Goal: Obtain resource: Obtain resource

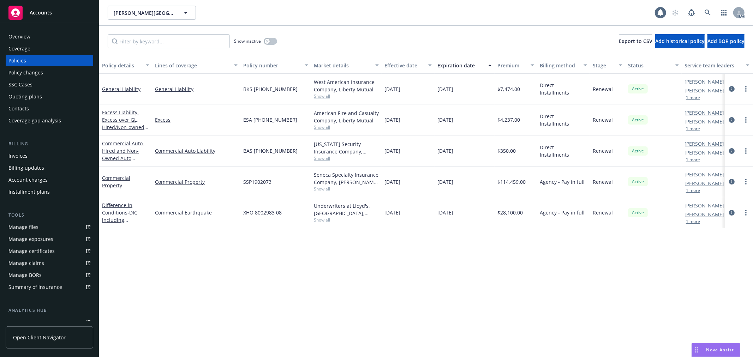
click at [697, 96] on button "1 more" at bounding box center [693, 98] width 14 height 4
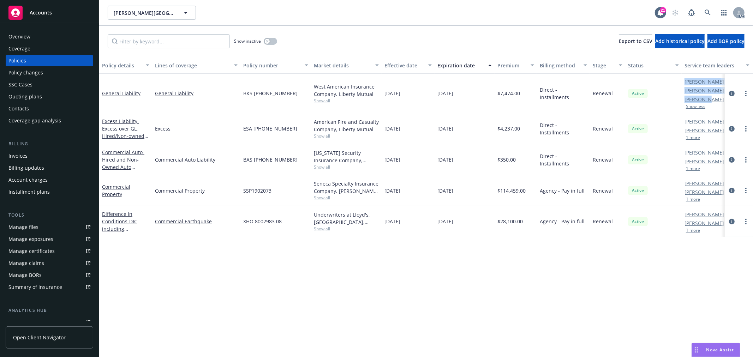
drag, startPoint x: 683, startPoint y: 100, endPoint x: 707, endPoint y: 99, distance: 24.0
click at [707, 99] on div "General Liability General Liability BKS (25) 58 18 63 77 West American Insuranc…" at bounding box center [439, 94] width 681 height 40
click at [712, 104] on div "Show less" at bounding box center [708, 106] width 49 height 4
drag, startPoint x: 683, startPoint y: 99, endPoint x: 710, endPoint y: 95, distance: 27.1
click at [710, 95] on div "Michael Chapman AC Sarah Bowman AM Debra Scalice PD Show less" at bounding box center [716, 94] width 71 height 40
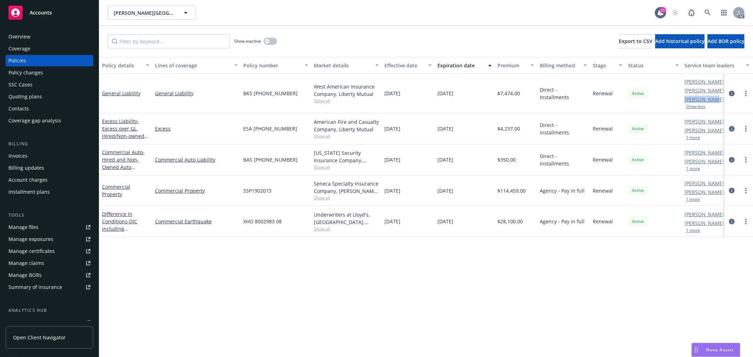
copy link "Debra Scali"
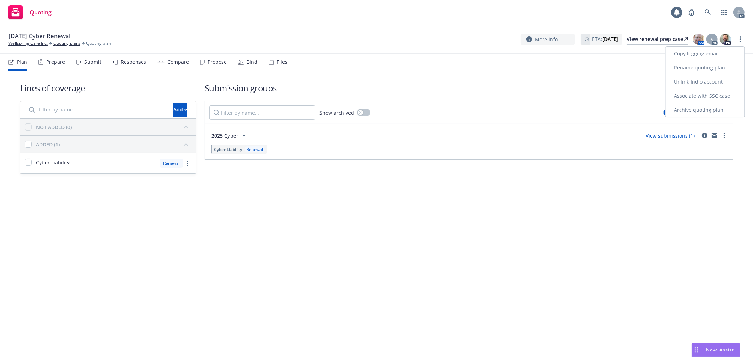
click at [711, 54] on link "Copy logging email" at bounding box center [705, 54] width 79 height 14
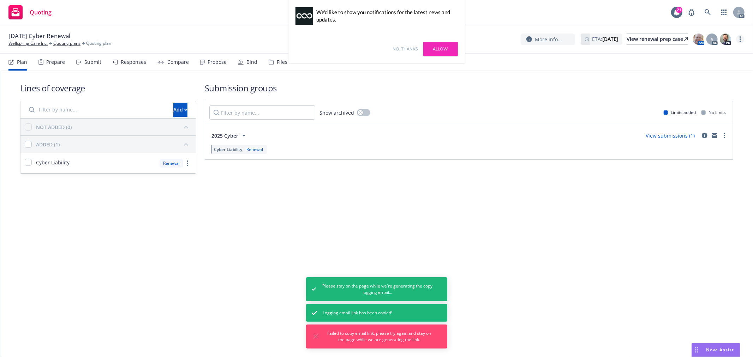
click at [744, 39] on link "more" at bounding box center [740, 39] width 8 height 8
click at [716, 57] on link "Copy logging email" at bounding box center [705, 54] width 79 height 14
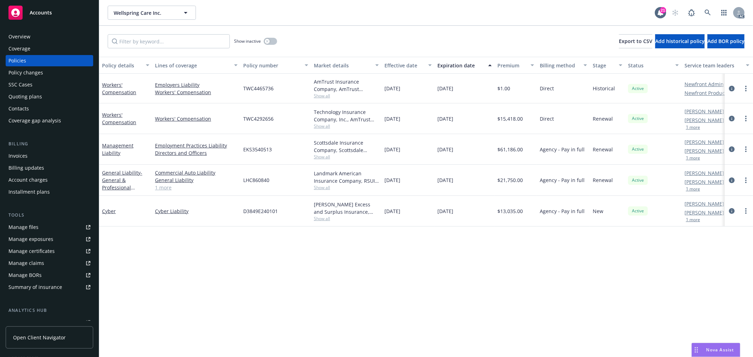
click at [691, 156] on button "1 more" at bounding box center [693, 158] width 14 height 4
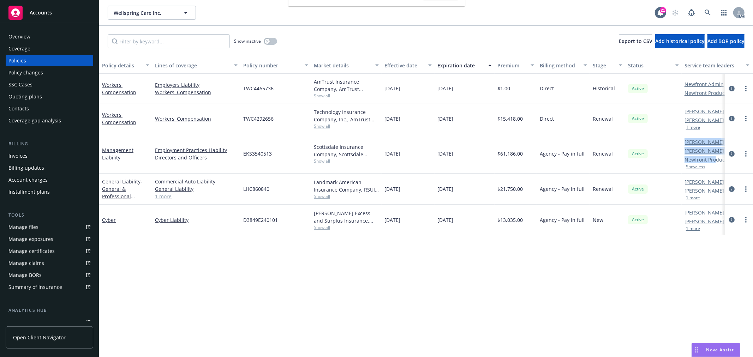
drag, startPoint x: 679, startPoint y: 160, endPoint x: 714, endPoint y: 160, distance: 34.9
click at [714, 160] on div "Management Liability Employment Practices Liability Directors and Officers EKS3…" at bounding box center [439, 154] width 681 height 40
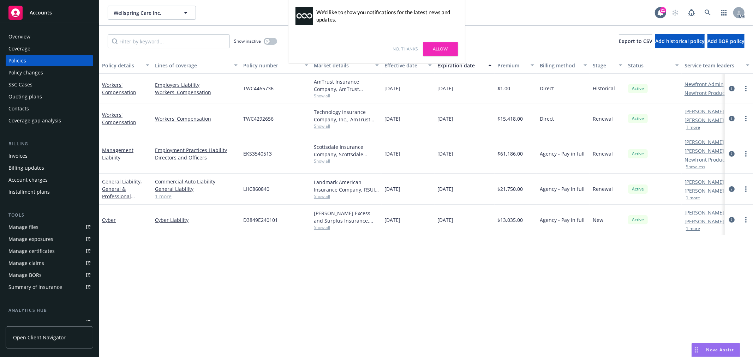
click at [720, 169] on div "Salvador Pizzo AC James Seagle AM Newfront Producer PD Show less" at bounding box center [716, 154] width 71 height 40
drag, startPoint x: 687, startPoint y: 161, endPoint x: 707, endPoint y: 159, distance: 20.6
click at [713, 160] on div "Salvador Pizzo AC James Seagle AM Newfront Producer PD Show less" at bounding box center [716, 154] width 71 height 40
copy link "Newfront Pr"
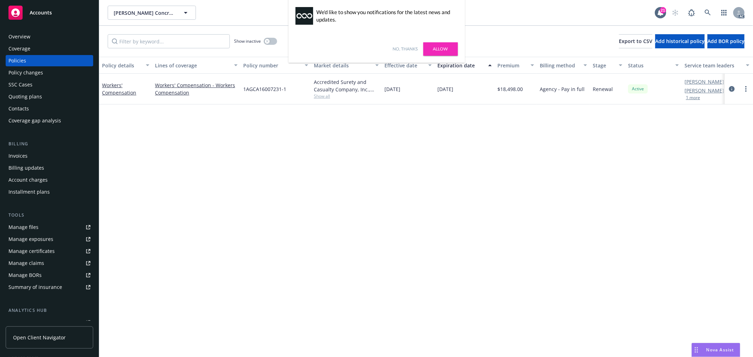
click at [415, 50] on link "No, thanks" at bounding box center [405, 49] width 25 height 6
click at [126, 92] on link "Workers' Compensation" at bounding box center [119, 89] width 34 height 14
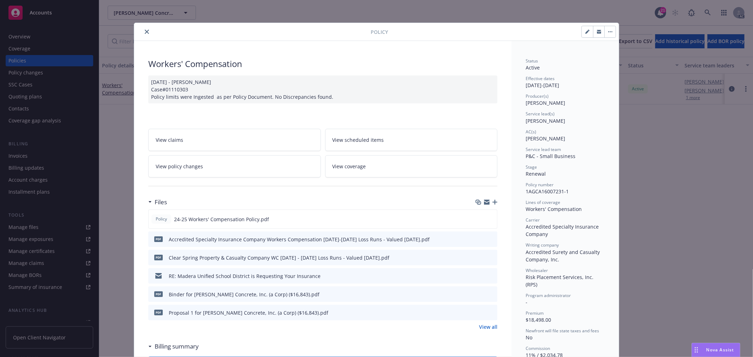
click at [228, 174] on link "View policy changes" at bounding box center [234, 166] width 173 height 22
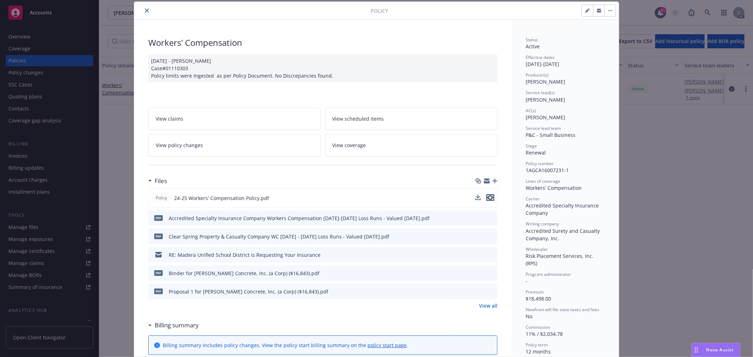
click at [488, 200] on icon "preview file" at bounding box center [490, 197] width 6 height 5
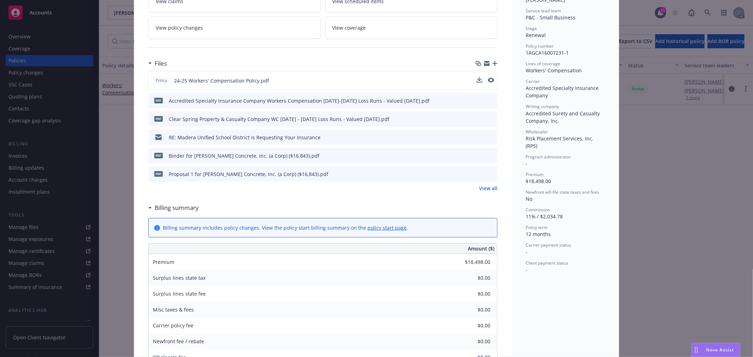
scroll to position [295, 0]
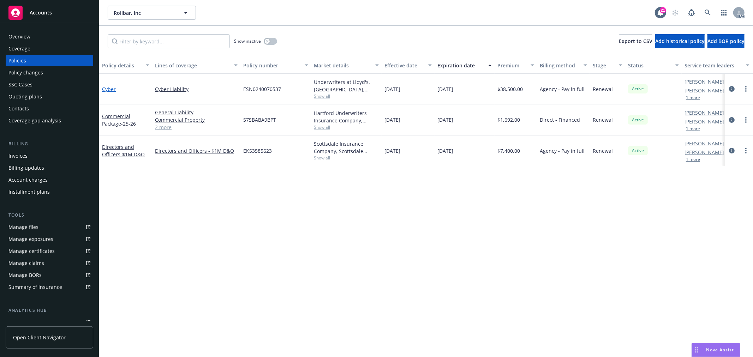
click at [103, 89] on link "Cyber" at bounding box center [109, 89] width 14 height 7
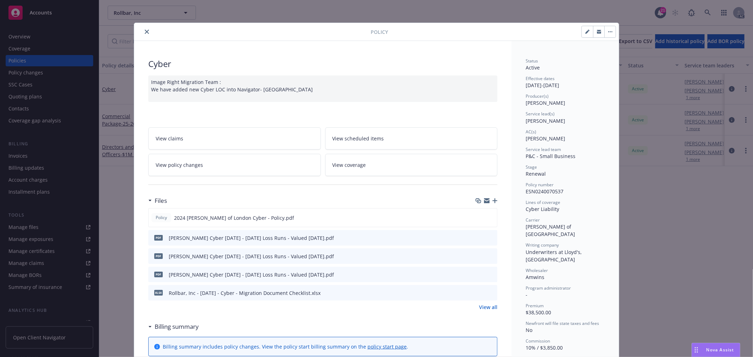
click at [248, 168] on link "View policy changes" at bounding box center [234, 165] width 173 height 22
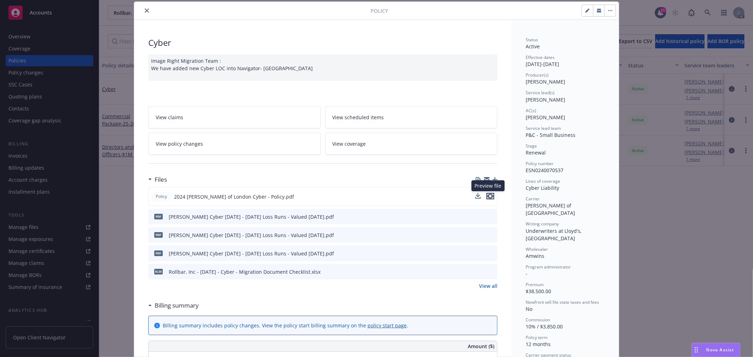
click at [488, 196] on icon "preview file" at bounding box center [490, 196] width 6 height 5
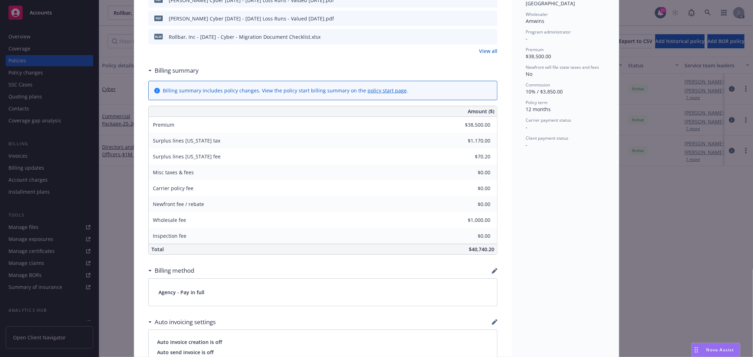
scroll to position [178, 0]
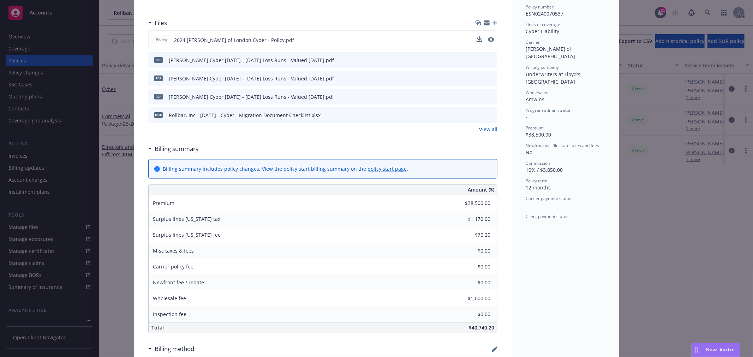
click at [485, 129] on link "View all" at bounding box center [488, 129] width 18 height 7
